Goal: Task Accomplishment & Management: Use online tool/utility

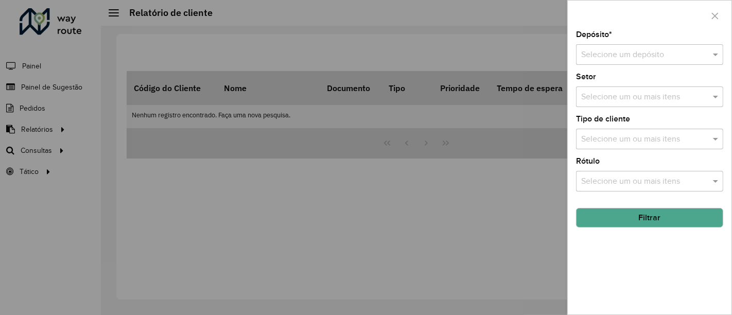
click at [358, 219] on div at bounding box center [366, 157] width 732 height 315
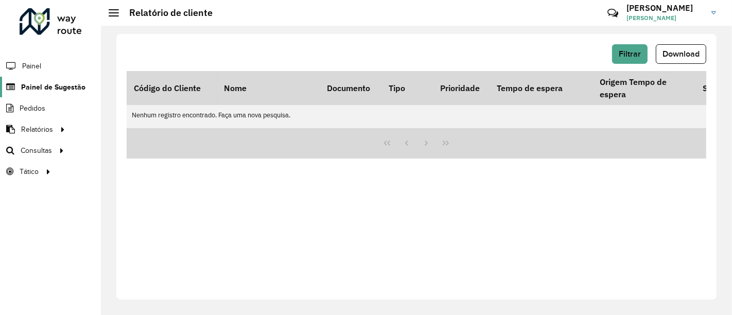
click at [42, 80] on link "Painel de Sugestão" at bounding box center [42, 87] width 85 height 21
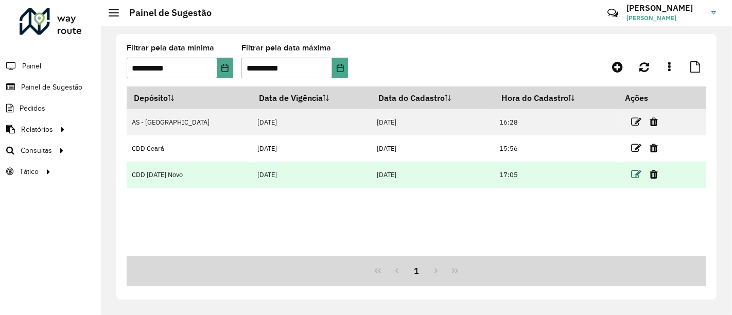
click at [631, 177] on icon at bounding box center [636, 174] width 10 height 10
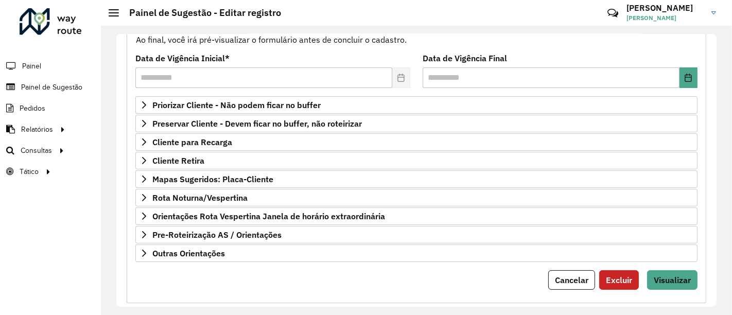
scroll to position [126, 0]
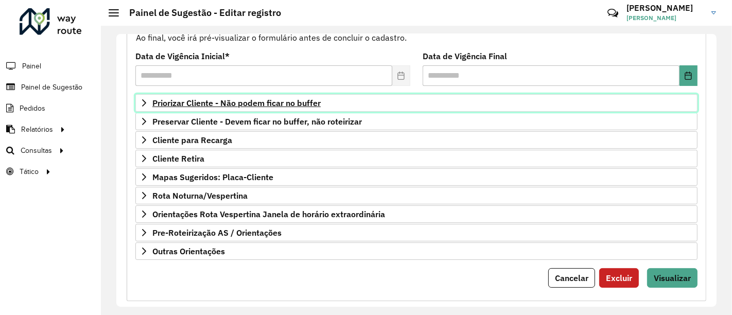
click at [301, 100] on span "Priorizar Cliente - Não podem ficar no buffer" at bounding box center [236, 103] width 168 height 8
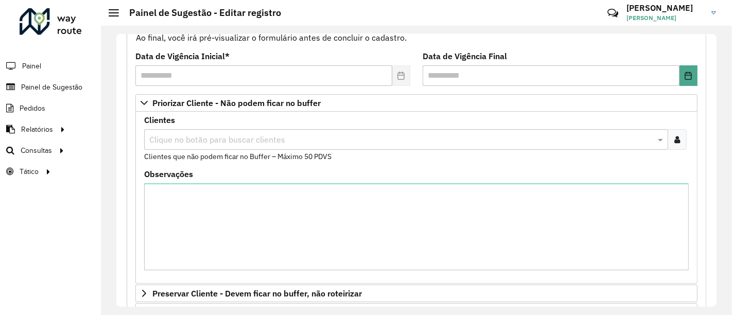
click at [380, 140] on input "text" at bounding box center [401, 140] width 508 height 12
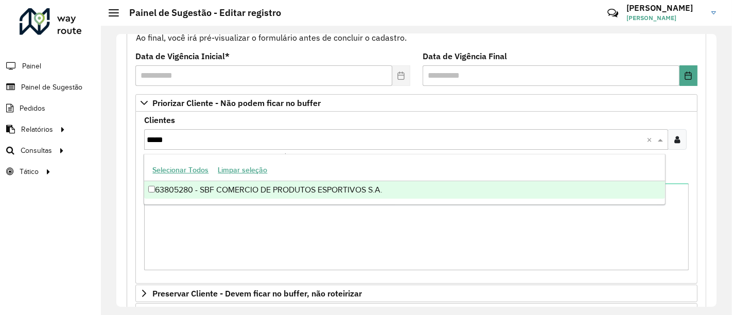
type input "*****"
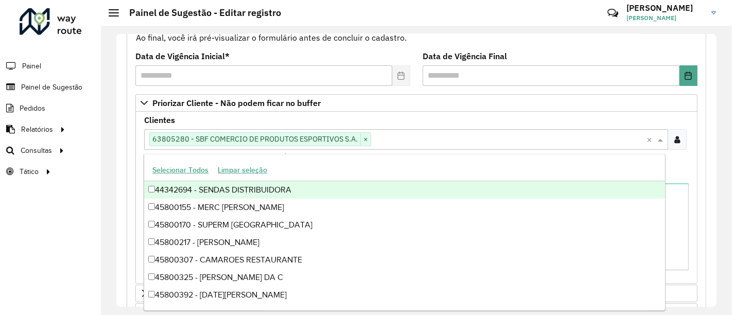
click at [700, 176] on div "**********" at bounding box center [416, 237] width 579 height 472
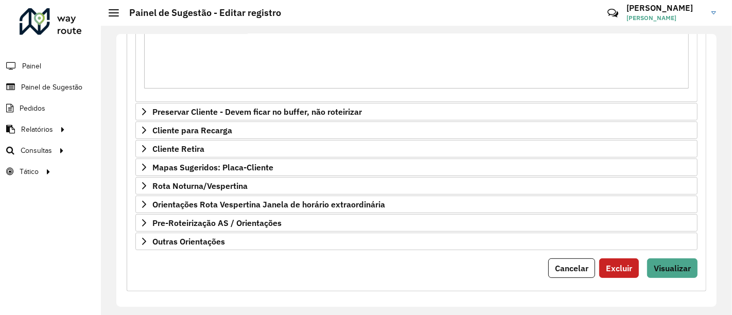
scroll to position [310, 0]
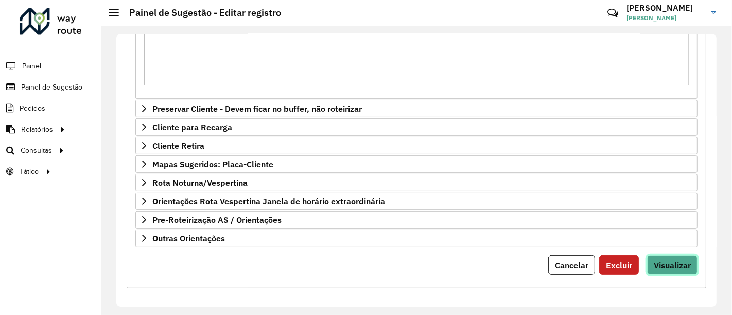
click at [665, 270] on button "Visualizar" at bounding box center [672, 265] width 50 height 20
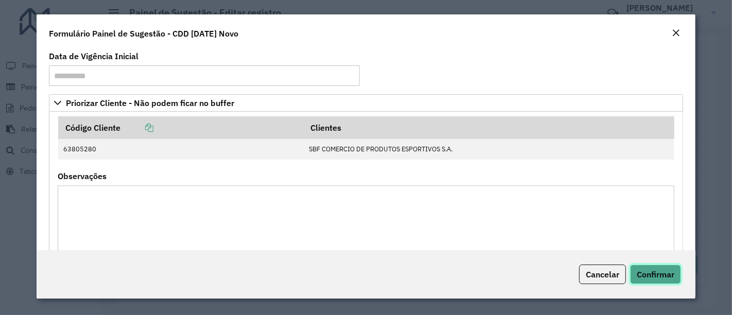
click at [655, 278] on span "Confirmar" at bounding box center [655, 274] width 38 height 10
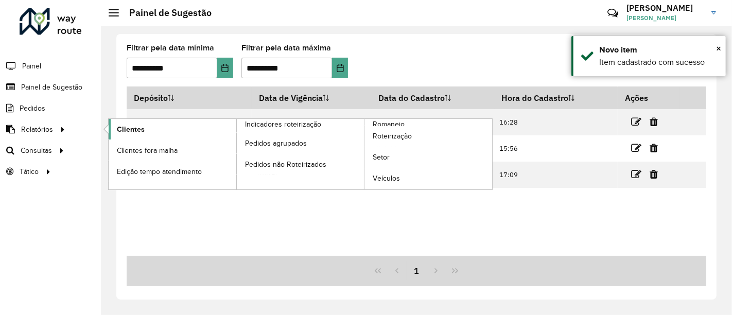
click at [132, 132] on span "Clientes" at bounding box center [131, 129] width 28 height 11
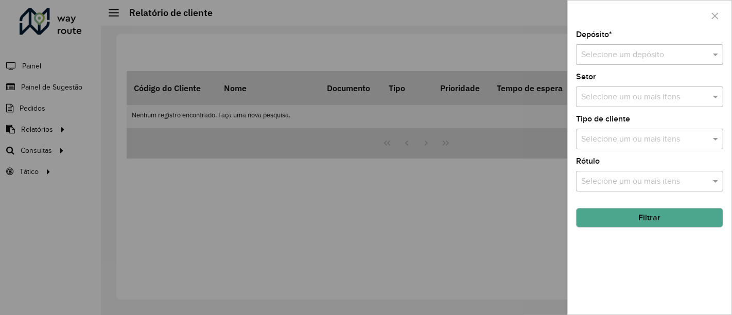
click at [647, 59] on input "text" at bounding box center [639, 55] width 116 height 12
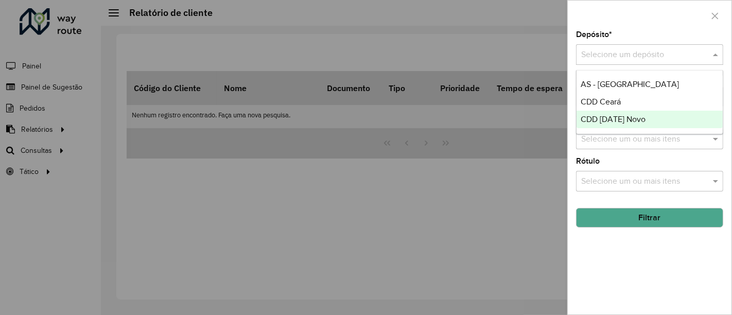
click at [610, 117] on span "CDD [DATE] Novo" at bounding box center [612, 119] width 65 height 9
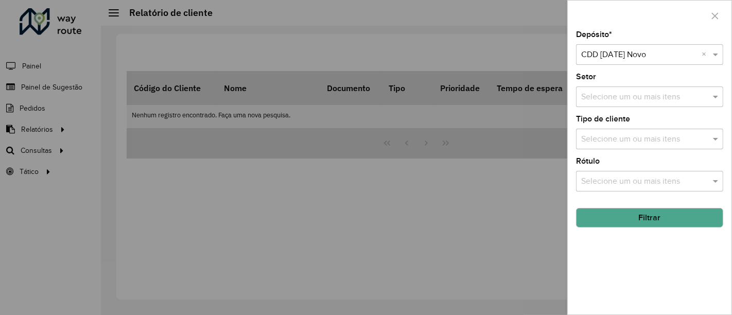
click at [637, 215] on button "Filtrar" at bounding box center [649, 218] width 147 height 20
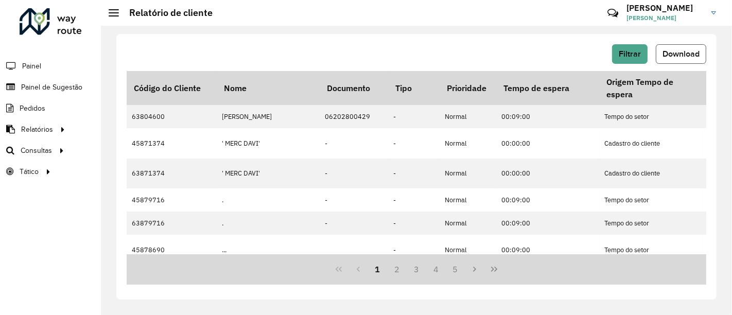
click at [670, 50] on span "Download" at bounding box center [680, 53] width 37 height 9
click at [45, 84] on span "Painel de Sugestão" at bounding box center [53, 87] width 64 height 11
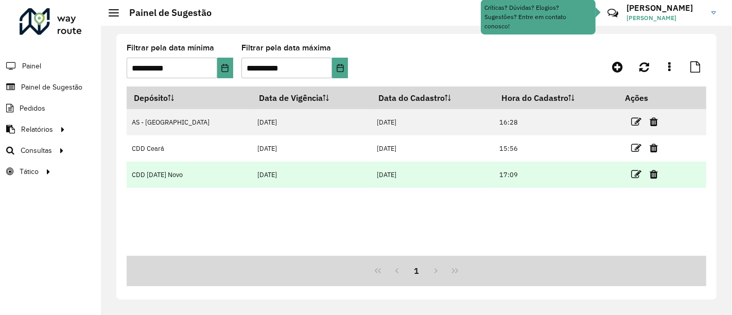
click at [631, 167] on link at bounding box center [636, 174] width 10 height 14
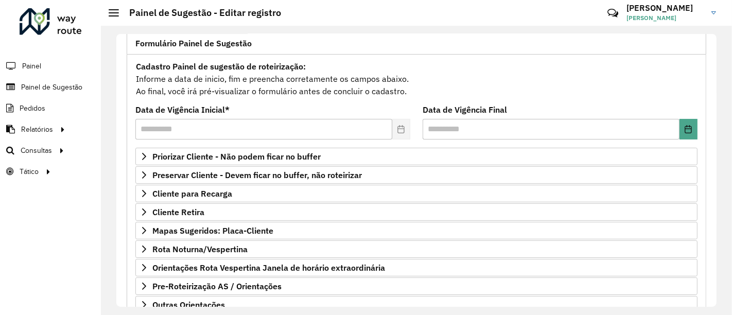
scroll to position [74, 0]
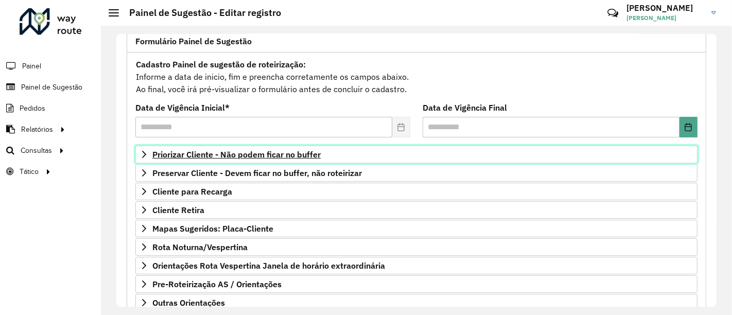
click at [261, 152] on span "Priorizar Cliente - Não podem ficar no buffer" at bounding box center [236, 154] width 168 height 8
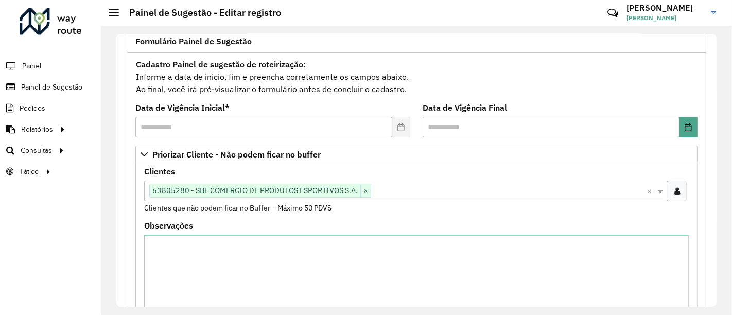
click at [401, 190] on input "text" at bounding box center [508, 191] width 275 height 12
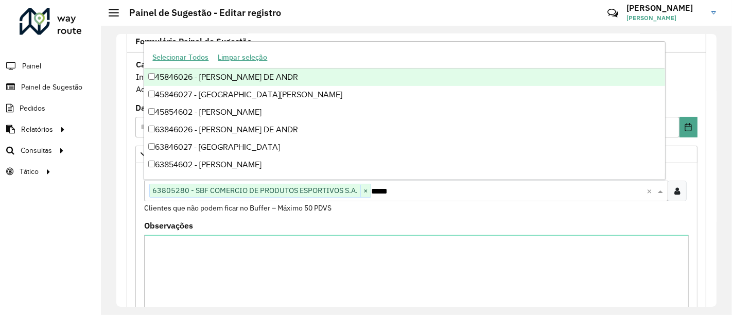
scroll to position [0, 0]
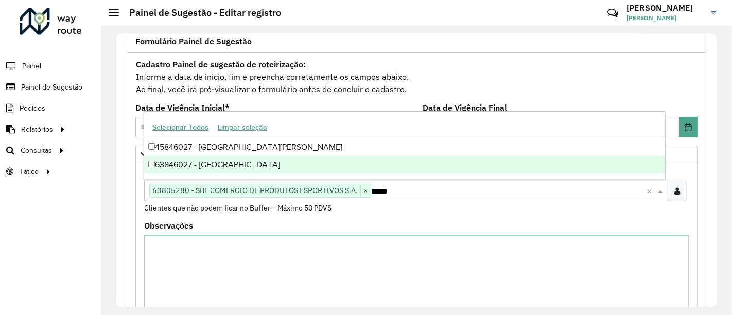
type input "*****"
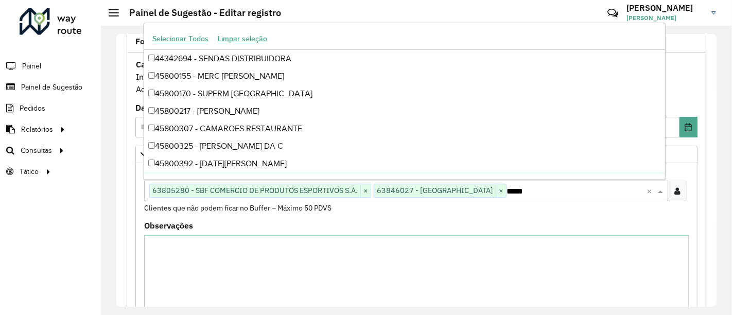
scroll to position [310, 0]
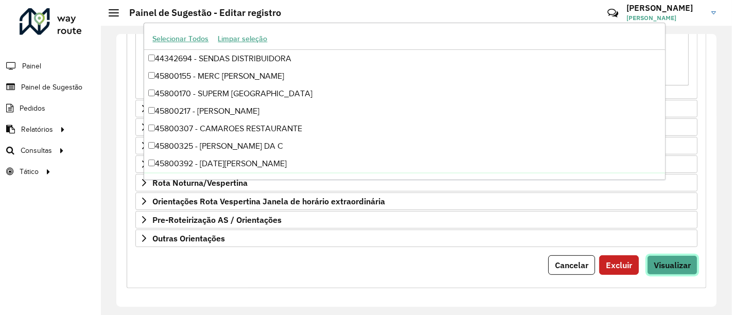
click at [686, 267] on button "Visualizar" at bounding box center [672, 265] width 50 height 20
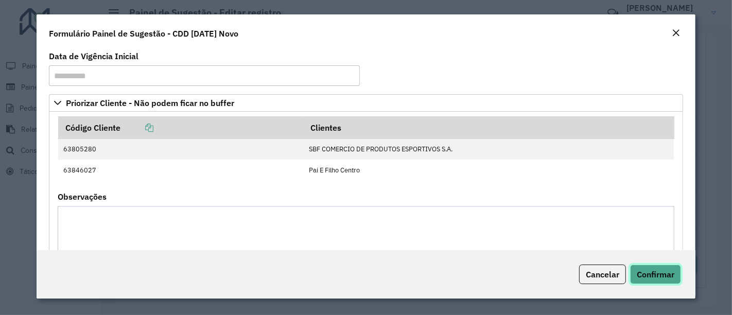
click at [664, 272] on span "Confirmar" at bounding box center [655, 274] width 38 height 10
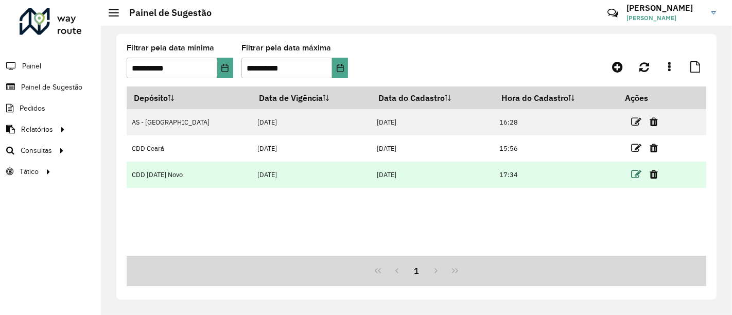
click at [631, 177] on icon at bounding box center [636, 174] width 10 height 10
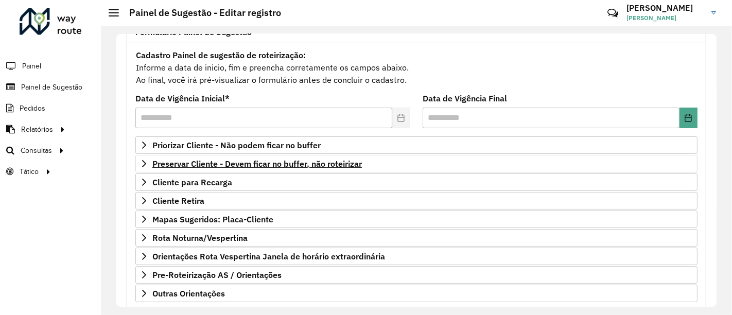
scroll to position [84, 0]
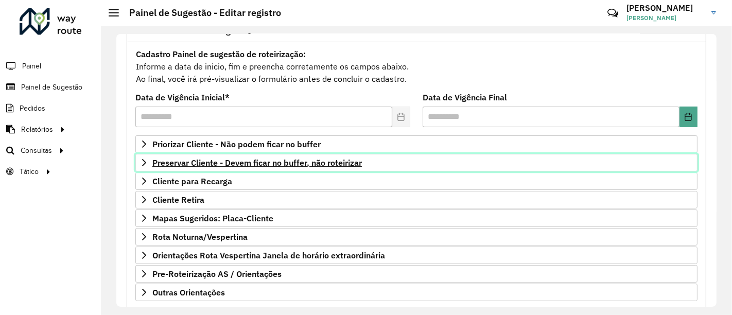
click at [307, 164] on span "Preservar Cliente - Devem ficar no buffer, não roteirizar" at bounding box center [256, 162] width 209 height 8
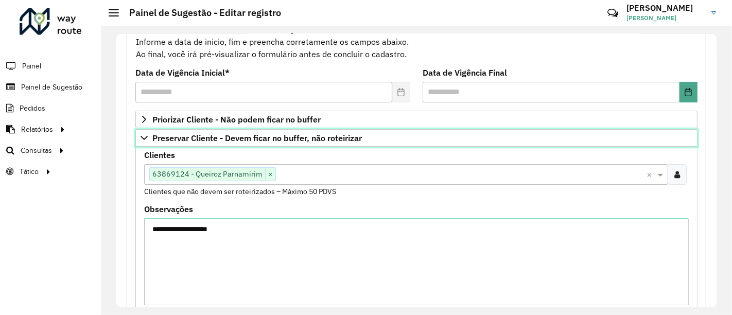
scroll to position [105, 0]
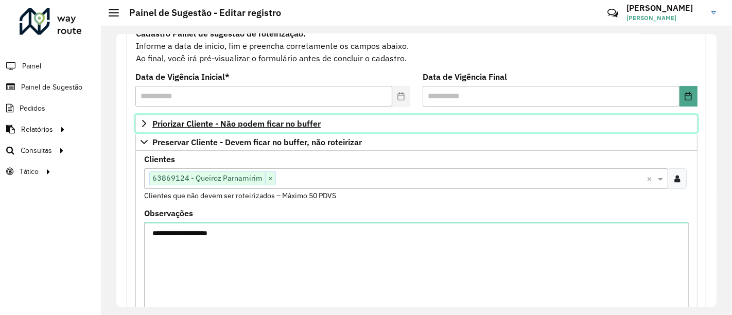
click at [295, 120] on span "Priorizar Cliente - Não podem ficar no buffer" at bounding box center [236, 123] width 168 height 8
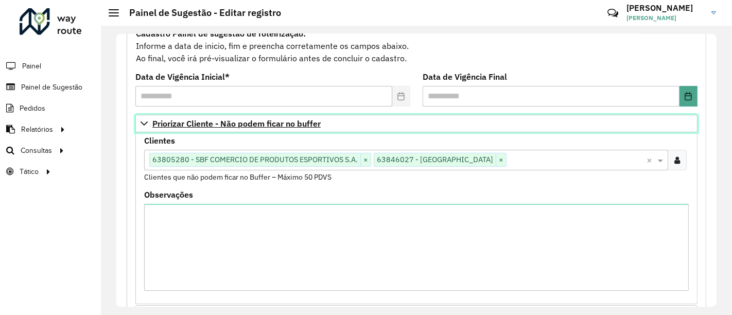
click at [295, 120] on span "Priorizar Cliente - Não podem ficar no buffer" at bounding box center [236, 123] width 168 height 8
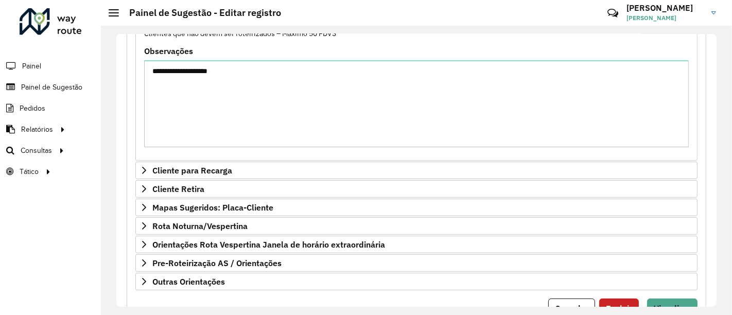
scroll to position [310, 0]
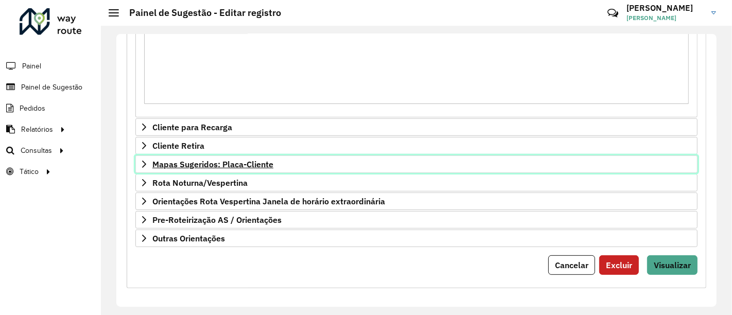
click at [236, 164] on span "Mapas Sugeridos: Placa-Cliente" at bounding box center [212, 164] width 121 height 8
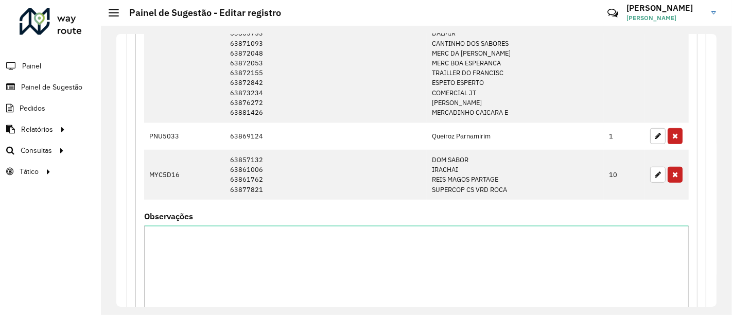
scroll to position [677, 0]
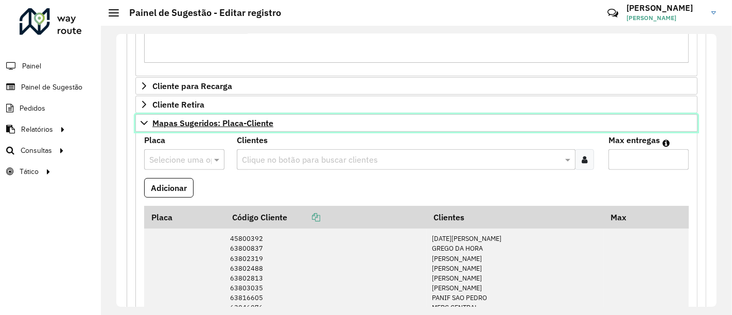
click at [235, 122] on span "Mapas Sugeridos: Placa-Cliente" at bounding box center [212, 123] width 121 height 8
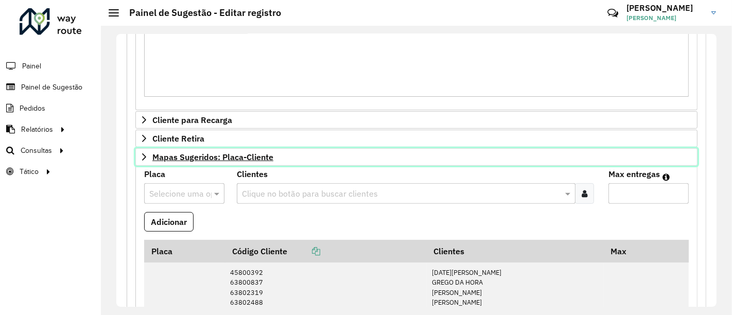
scroll to position [310, 0]
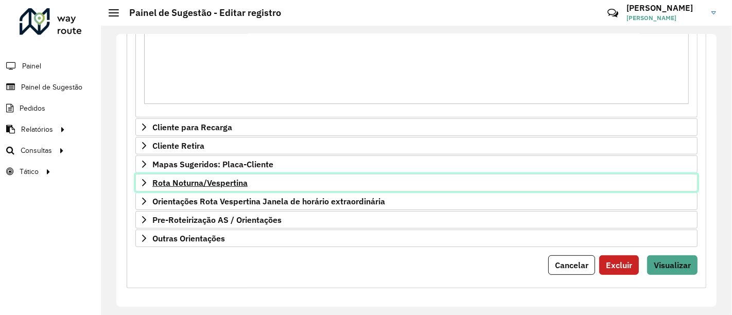
click at [247, 183] on span "Rota Noturna/Vespertina" at bounding box center [199, 183] width 95 height 8
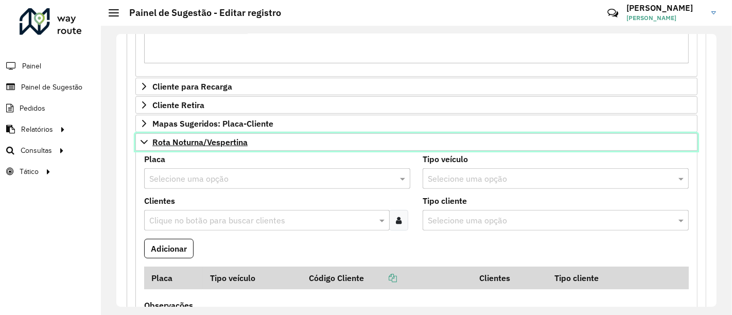
scroll to position [313, 0]
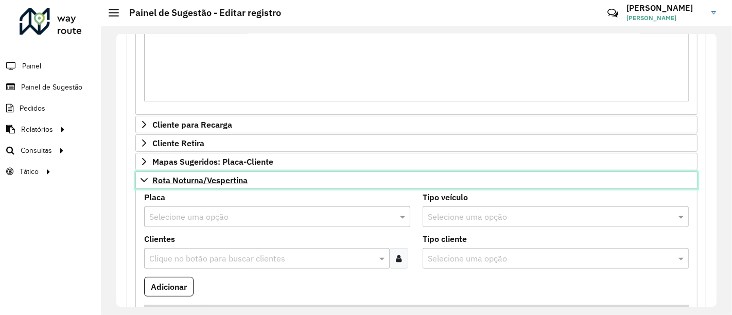
click at [247, 183] on span "Rota Noturna/Vespertina" at bounding box center [199, 180] width 95 height 8
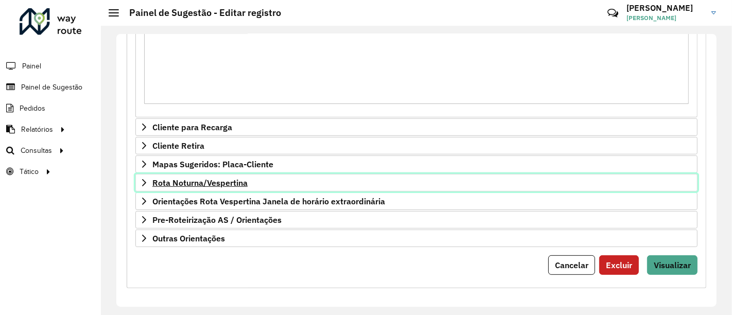
click at [247, 183] on span "Rota Noturna/Vespertina" at bounding box center [199, 183] width 95 height 8
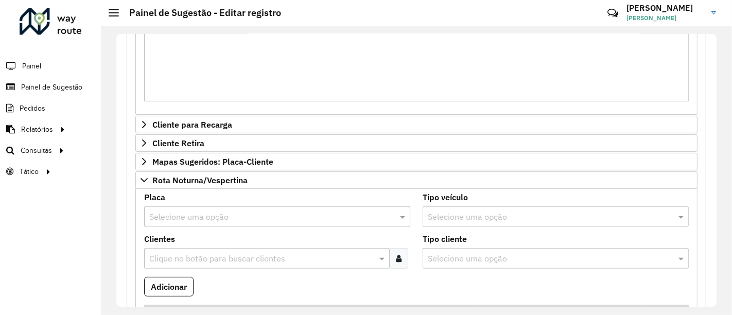
click at [245, 240] on div "Clientes Clique no botão para buscar clientes" at bounding box center [277, 251] width 266 height 33
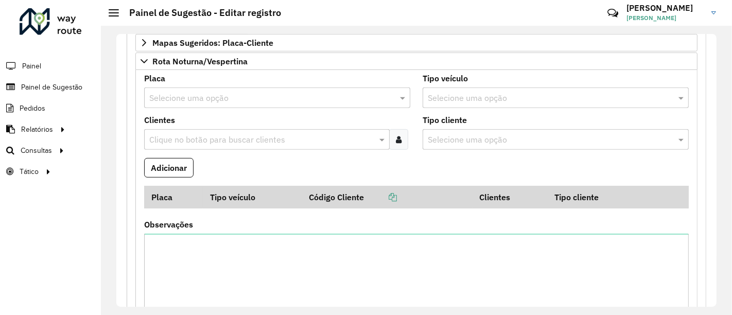
scroll to position [432, 0]
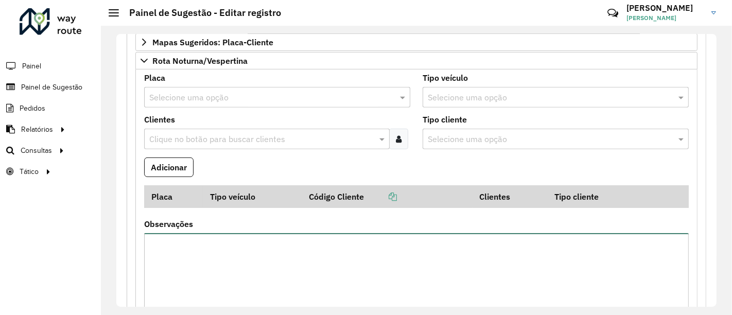
click at [304, 256] on textarea "Observações" at bounding box center [416, 276] width 544 height 87
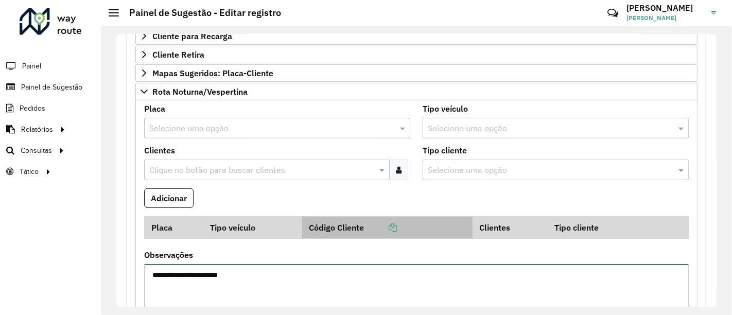
scroll to position [400, 0]
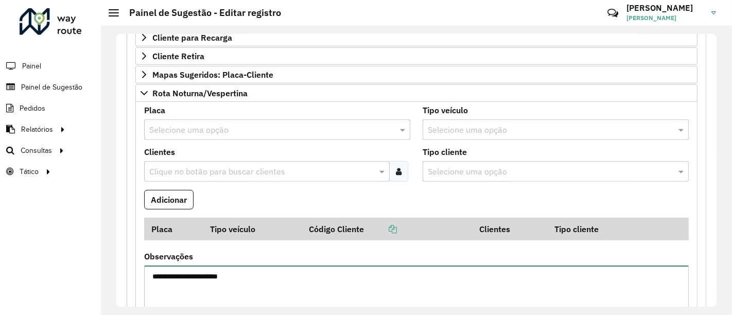
type textarea "**********"
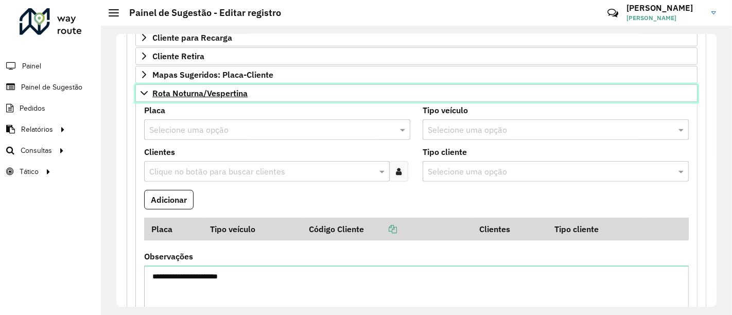
click at [207, 95] on span "Rota Noturna/Vespertina" at bounding box center [199, 93] width 95 height 8
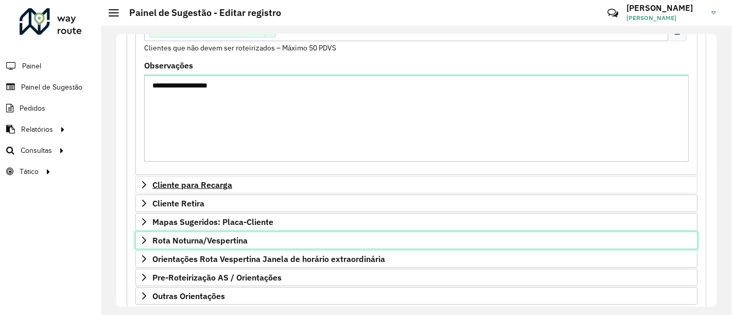
scroll to position [251, 0]
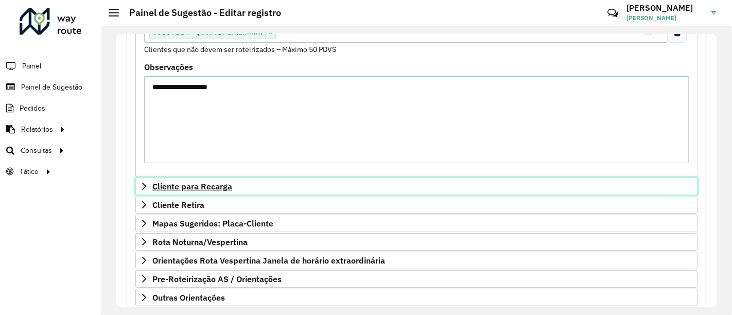
click at [227, 186] on span "Cliente para Recarga" at bounding box center [192, 186] width 80 height 8
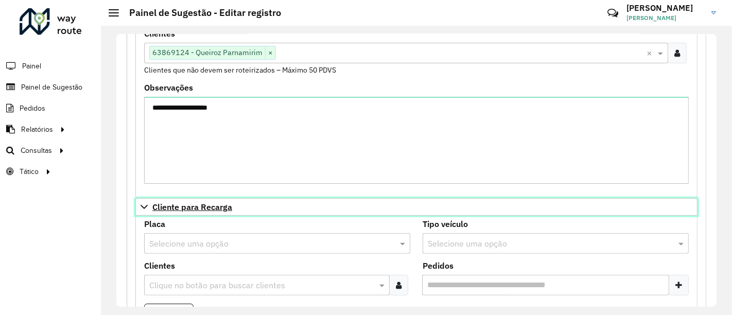
scroll to position [227, 0]
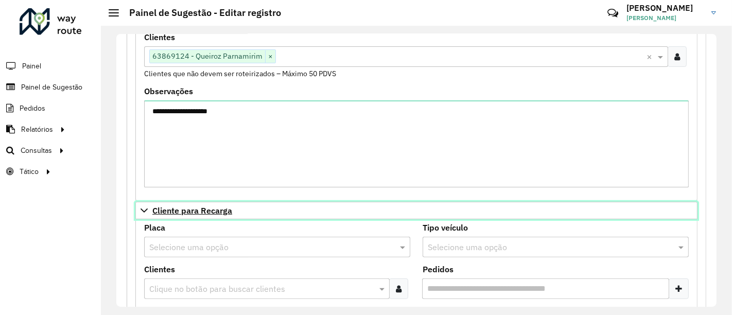
click at [213, 209] on span "Cliente para Recarga" at bounding box center [192, 210] width 80 height 8
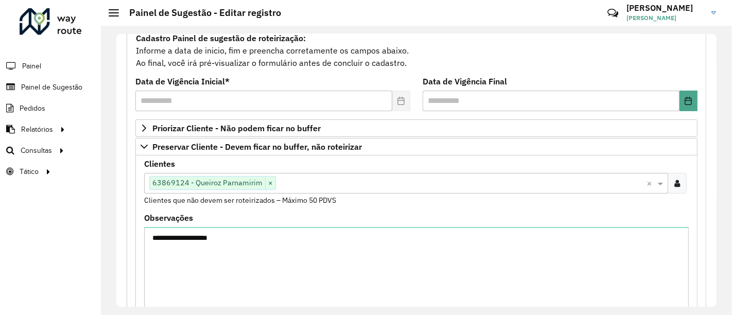
scroll to position [101, 0]
click at [268, 182] on span "×" at bounding box center [270, 182] width 10 height 12
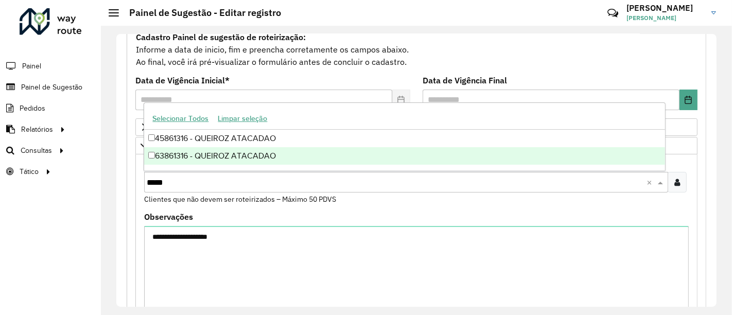
type input "*****"
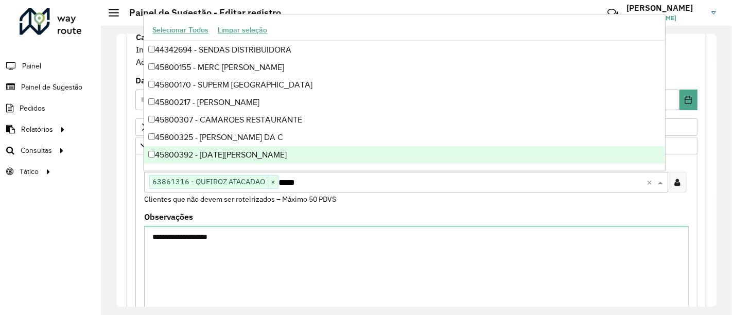
click at [600, 211] on formly-field "Clientes Clique no botão para buscar clientes 63861316 - QUEIROZ ATACADAO × ***…" at bounding box center [416, 186] width 557 height 54
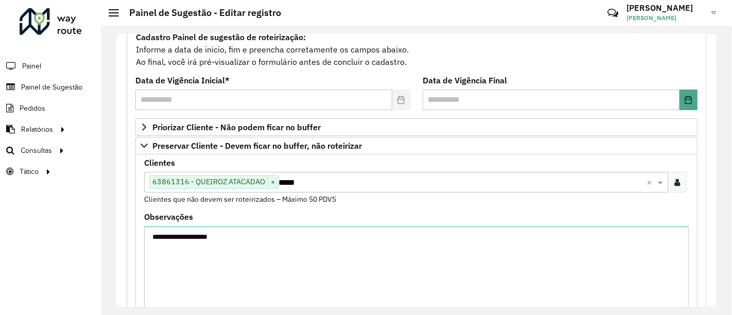
scroll to position [310, 0]
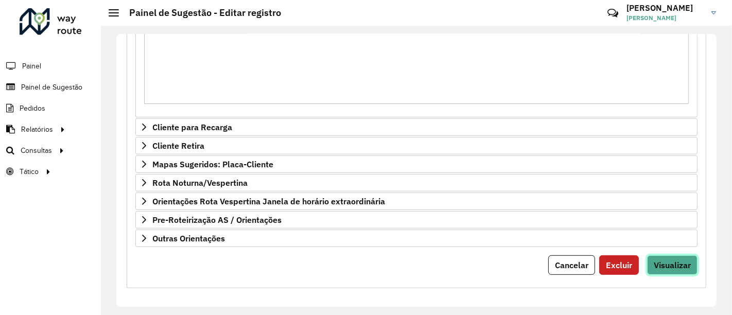
click at [654, 260] on span "Visualizar" at bounding box center [671, 265] width 37 height 10
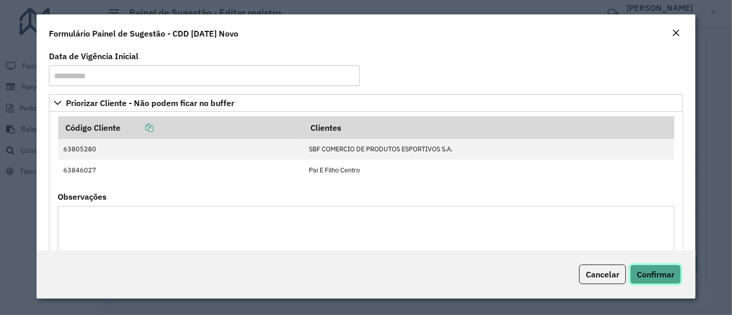
click at [651, 278] on span "Confirmar" at bounding box center [655, 274] width 38 height 10
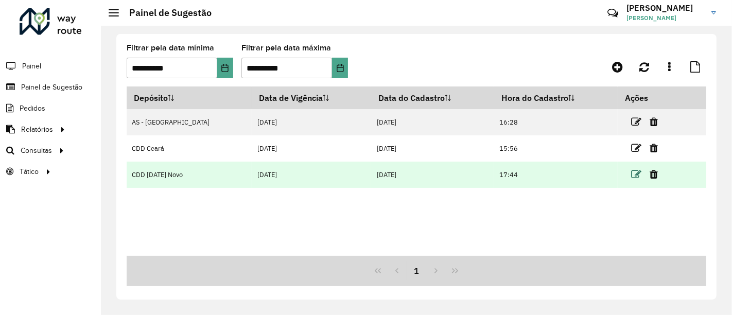
click at [633, 174] on icon at bounding box center [636, 174] width 10 height 10
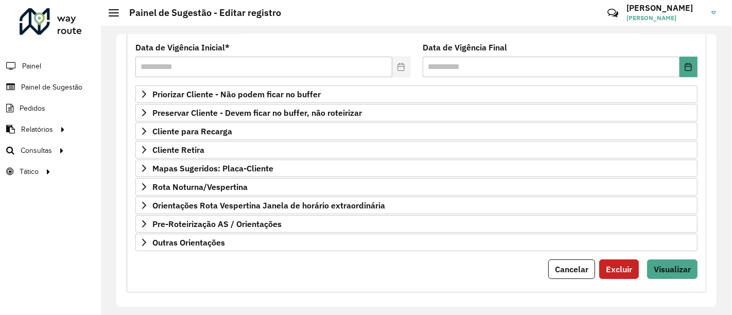
scroll to position [138, 0]
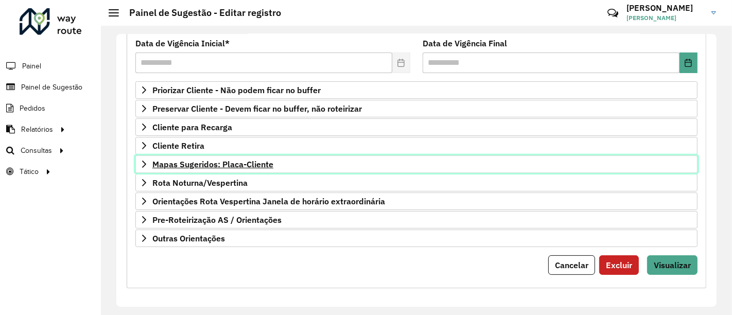
click at [247, 165] on span "Mapas Sugeridos: Placa-Cliente" at bounding box center [212, 164] width 121 height 8
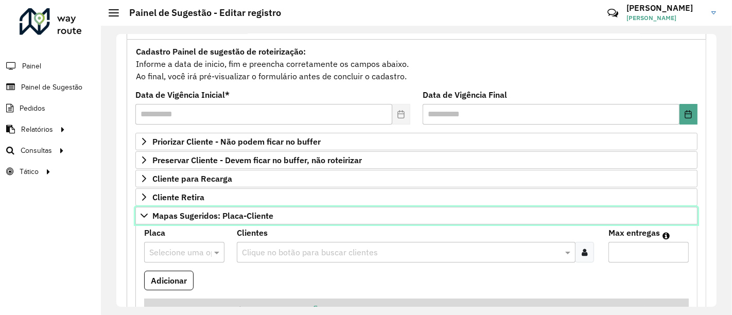
scroll to position [82, 0]
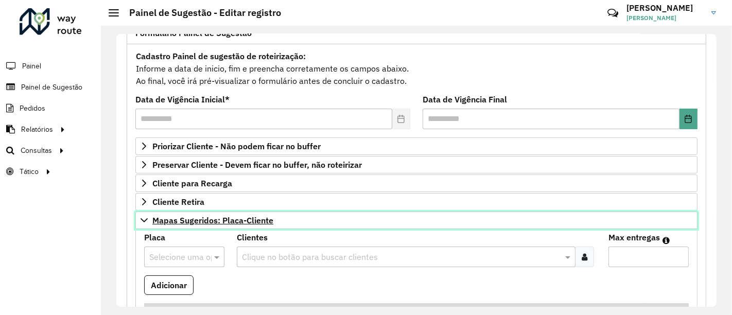
click at [225, 218] on span "Mapas Sugeridos: Placa-Cliente" at bounding box center [212, 220] width 121 height 8
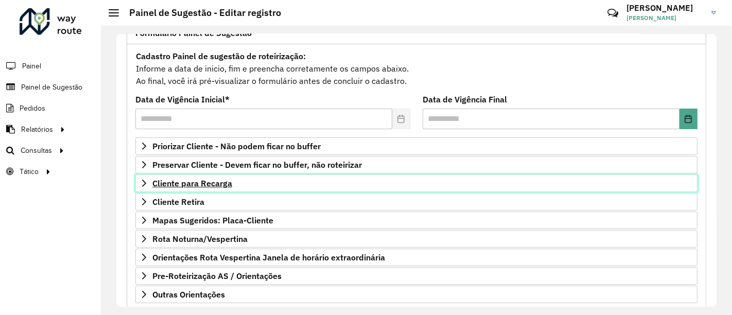
click at [207, 183] on span "Cliente para Recarga" at bounding box center [192, 183] width 80 height 8
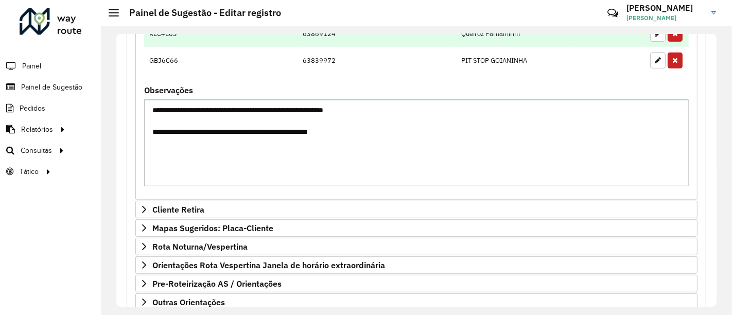
scroll to position [399, 0]
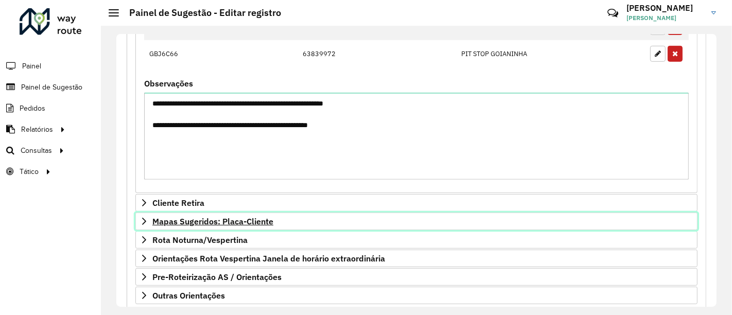
click at [304, 222] on link "Mapas Sugeridos: Placa-Cliente" at bounding box center [416, 220] width 562 height 17
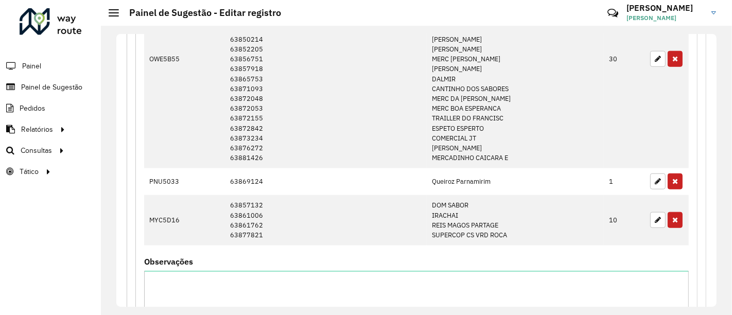
scroll to position [776, 0]
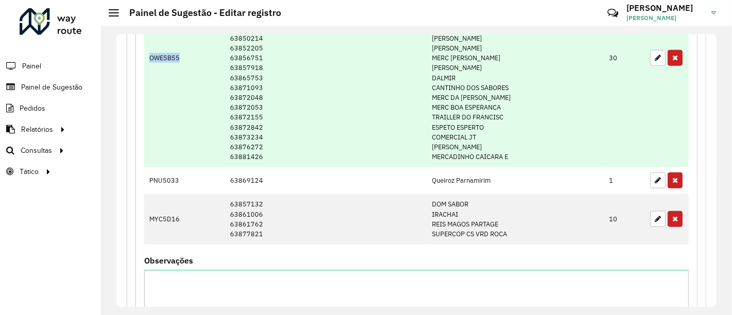
drag, startPoint x: 194, startPoint y: 56, endPoint x: 149, endPoint y: 54, distance: 45.8
click at [149, 54] on td "OWE5B55" at bounding box center [184, 58] width 81 height 218
copy td "OWE5B55"
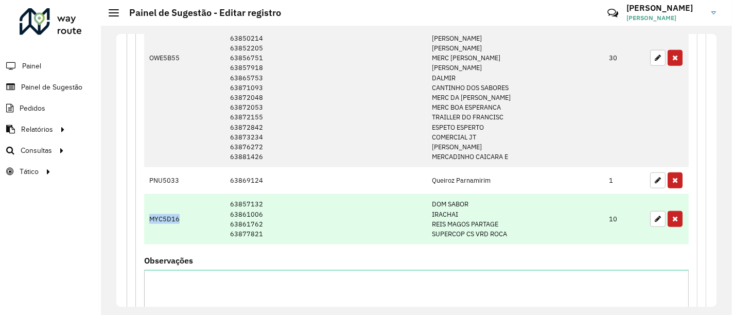
drag, startPoint x: 181, startPoint y: 210, endPoint x: 146, endPoint y: 210, distance: 35.0
click at [146, 210] on td "MYC5D16" at bounding box center [184, 219] width 81 height 50
copy td "MYC5D16"
